Goal: Task Accomplishment & Management: Complete application form

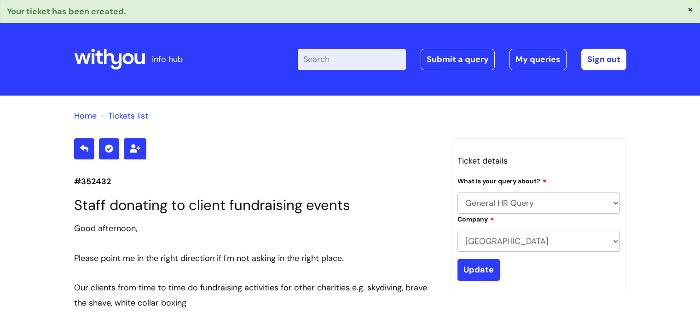
select select "General HR Query"
click at [458, 62] on link "Submit a query" at bounding box center [457, 59] width 74 height 21
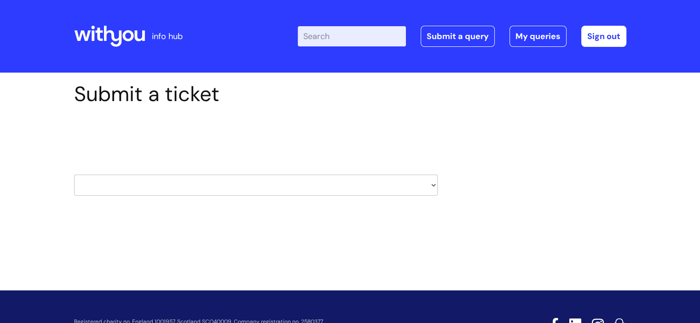
click at [232, 182] on select "HR / People IT and Support Clinical Drug Alerts Finance Accounts Data Support T…" at bounding box center [255, 185] width 363 height 21
select select "it_and_support"
click at [74, 175] on select "HR / People IT and Support Clinical Drug Alerts Finance Accounts Data Support T…" at bounding box center [255, 185] width 363 height 21
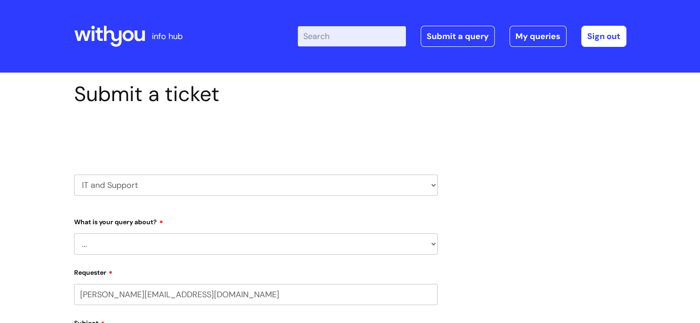
select select "80004157224"
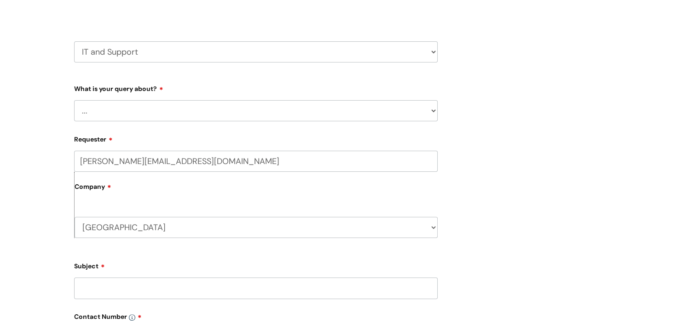
scroll to position [138, 0]
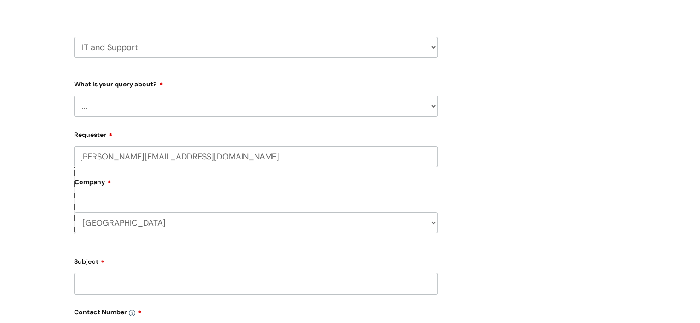
click at [113, 104] on select "... Mobile Phone Reset & MFA Accounts, Starters and Leavers IT Hardware issue I…" at bounding box center [255, 106] width 363 height 21
select select "Printing & Scanning"
click at [74, 96] on select "... Mobile Phone Reset & MFA Accounts, Starters and Leavers IT Hardware issue I…" at bounding box center [255, 106] width 363 height 21
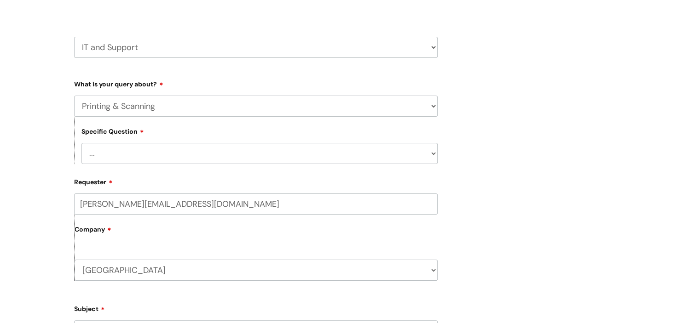
click at [207, 153] on select "... I need help finding or adding a printer I need help to scan a document I ne…" at bounding box center [259, 153] width 356 height 21
click at [81, 143] on select "... I need help finding or adding a printer I need help to scan a document I ne…" at bounding box center [259, 153] width 356 height 21
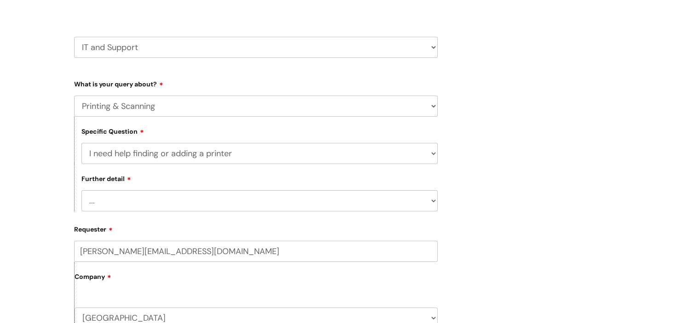
click at [94, 196] on select "... I need help with my Printix login" at bounding box center [259, 200] width 356 height 21
click at [14, 202] on div "Submit a ticket Select issue type HR / People IT and Support Clinical Drug Aler…" at bounding box center [350, 309] width 700 height 748
click at [188, 155] on select "... I need help finding or adding a printer I need help to scan a document I ne…" at bounding box center [259, 153] width 356 height 21
select select "We need to install or move a printer or scanner"
click at [81, 143] on select "... I need help finding or adding a printer I need help to scan a document I ne…" at bounding box center [259, 153] width 356 height 21
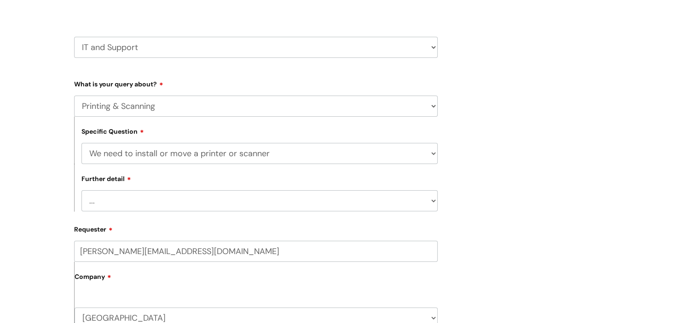
click at [132, 199] on select "... We’ve got a new printer or scanner or MFP to install We’d like to purchase …" at bounding box center [259, 200] width 356 height 21
select select "We’ve got a new printer or scanner or MFP to install"
click at [81, 191] on select "... We’ve got a new printer or scanner or MFP to install We’d like to purchase …" at bounding box center [259, 200] width 356 height 21
click at [40, 208] on div "Submit a ticket Select issue type HR / People IT and Support Clinical Drug Aler…" at bounding box center [350, 309] width 700 height 748
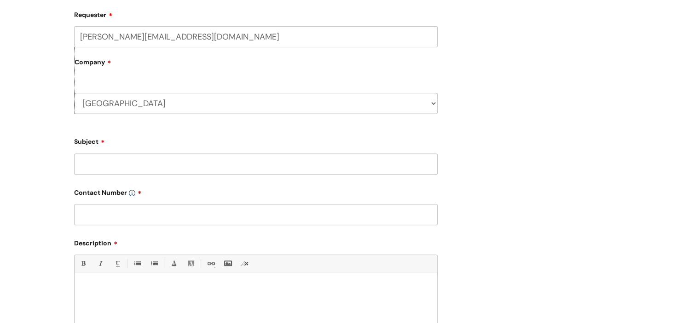
scroll to position [368, 0]
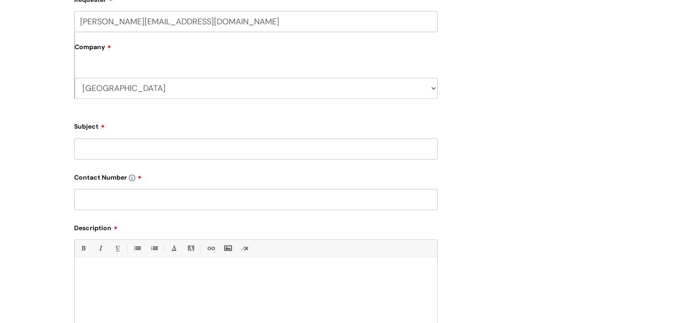
click at [126, 157] on input "Subject" at bounding box center [255, 148] width 363 height 21
paste input "HP M428FDN A4 Mono Multifunction printer"
click at [278, 151] on input "HP M428FDN A4 Mono Multifunction printer - Shrewbury" at bounding box center [255, 148] width 363 height 21
type input "HP M428FDN A4 Mono Multifunction printer - Shrewsbury"
click at [240, 202] on input "text" at bounding box center [255, 199] width 363 height 21
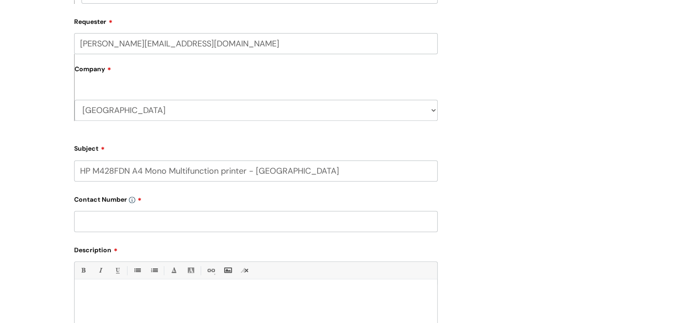
scroll to position [361, 0]
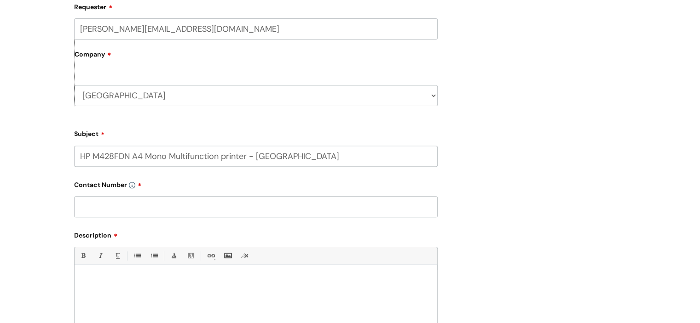
click at [116, 207] on input "text" at bounding box center [255, 206] width 363 height 21
type input "07970992588"
click at [43, 216] on div "Submit a ticket Select issue type HR / People IT and Support Clinical Drug Aler…" at bounding box center [350, 86] width 700 height 748
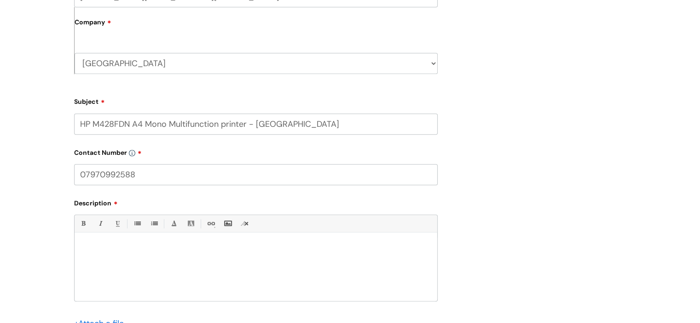
scroll to position [407, 0]
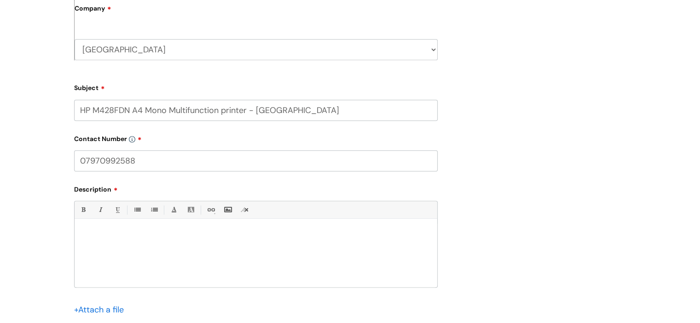
click at [114, 248] on div at bounding box center [256, 255] width 363 height 63
click at [546, 131] on div "Submit a ticket Select issue type HR / People IT and Support Clinical Drug Aler…" at bounding box center [350, 25] width 566 height 700
click at [181, 247] on div "Good afternoon" at bounding box center [256, 255] width 363 height 63
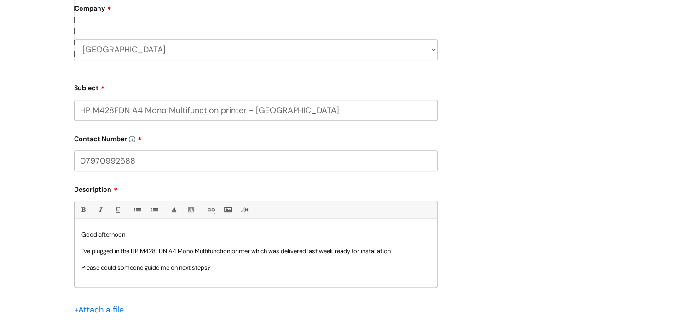
scroll to position [1, 0]
click at [311, 251] on p "I've plugged in the HP M428FDN A4 Mono Multifunction printer which was delivere…" at bounding box center [255, 251] width 349 height 8
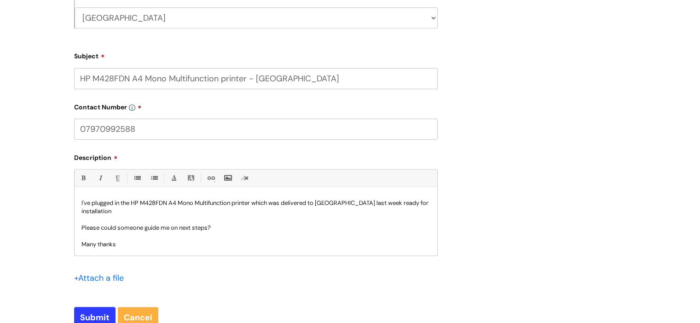
scroll to position [453, 0]
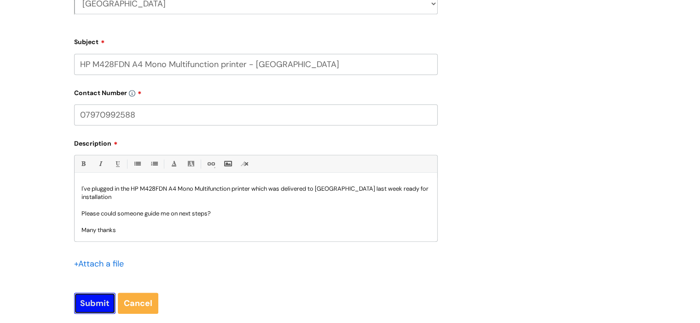
click at [83, 301] on input "Submit" at bounding box center [94, 303] width 41 height 21
type input "Please Wait..."
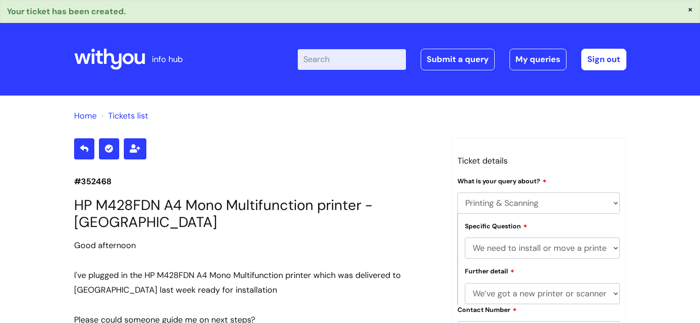
select select "Printing & Scanning"
select select "We need to install or move a printer or scanner"
select select "We’ve got a new printer or scanner or MFP to install"
